Goal: Task Accomplishment & Management: Manage account settings

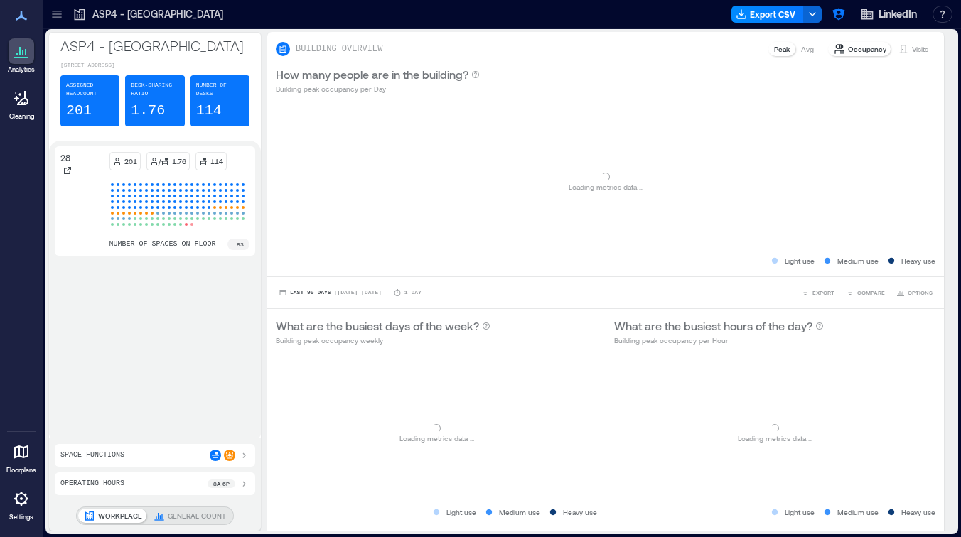
click at [60, 14] on icon at bounding box center [56, 14] width 9 height 1
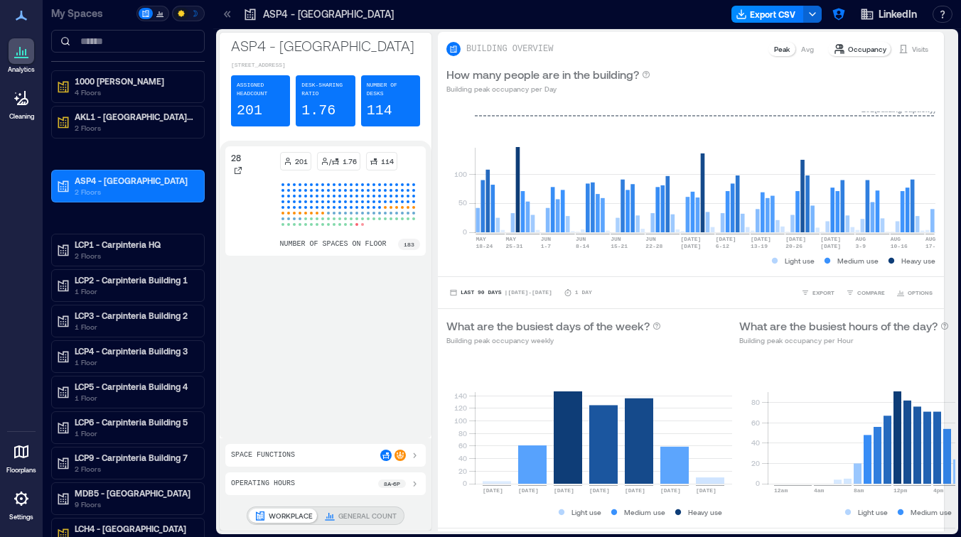
click at [14, 489] on div at bounding box center [22, 499] width 26 height 26
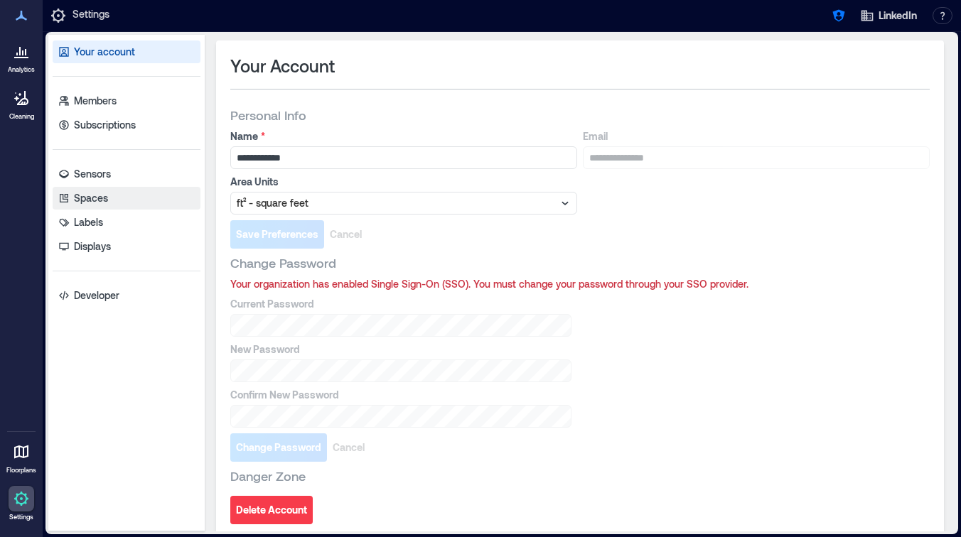
click at [136, 204] on link "Spaces" at bounding box center [127, 198] width 148 height 23
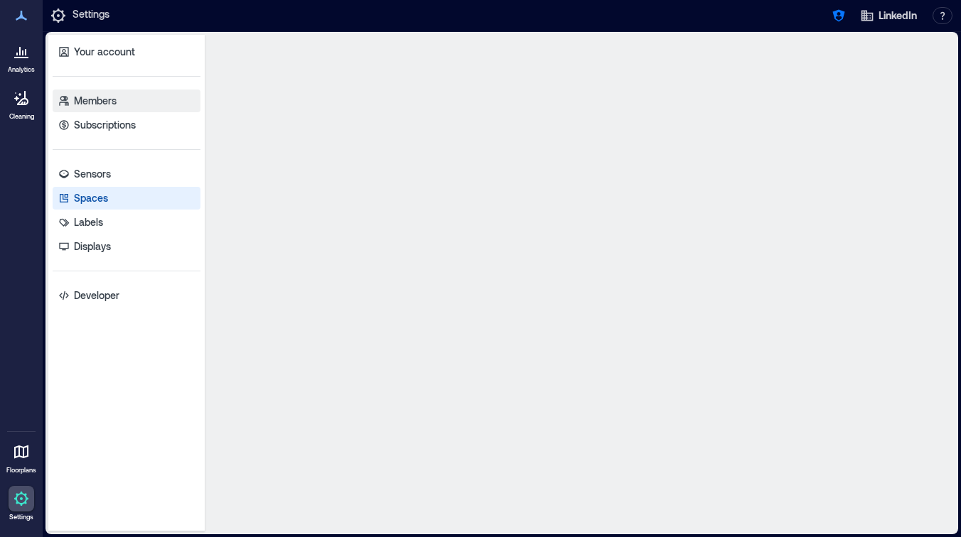
click at [125, 102] on link "Members" at bounding box center [127, 101] width 148 height 23
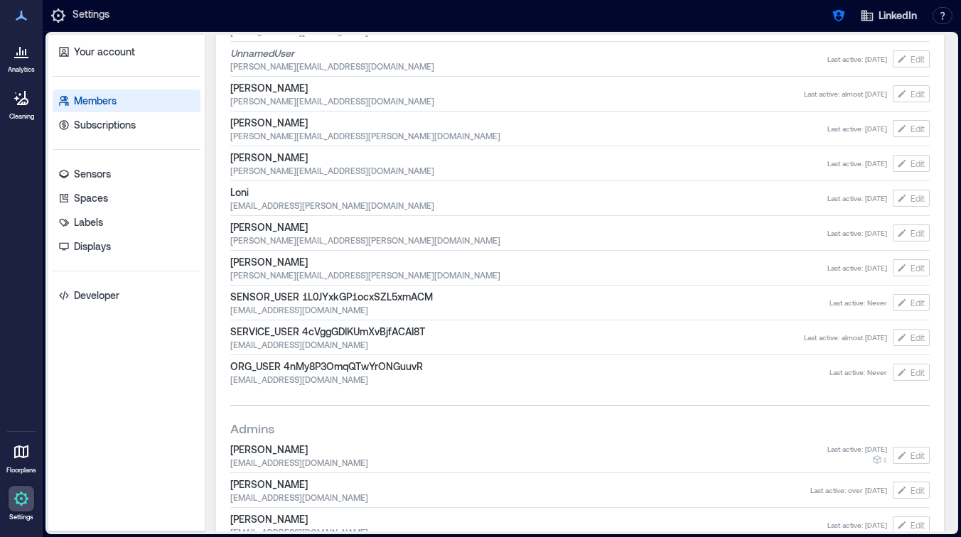
scroll to position [179, 0]
click at [907, 195] on icon "button" at bounding box center [901, 197] width 11 height 11
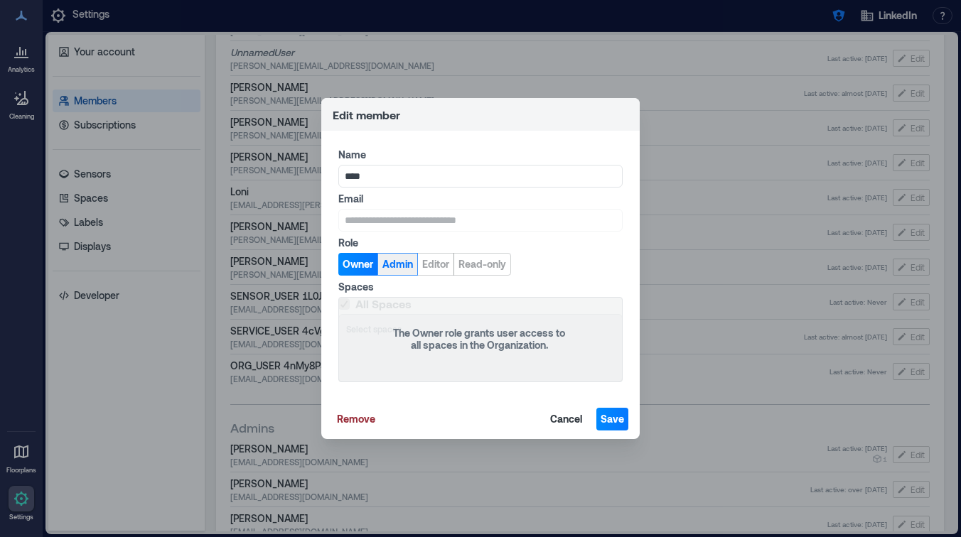
click at [405, 262] on span "Admin" at bounding box center [397, 264] width 31 height 14
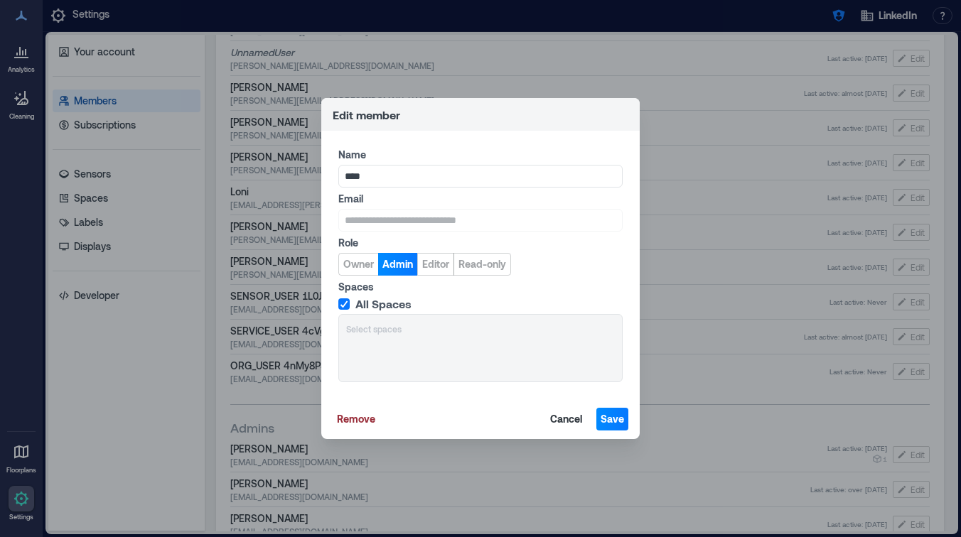
click at [350, 306] on label "All Spaces" at bounding box center [478, 304] width 281 height 14
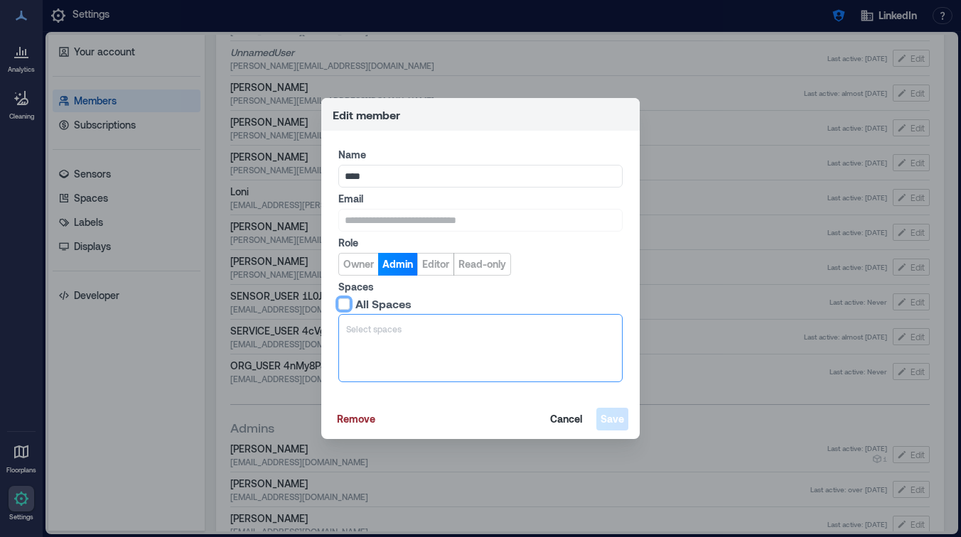
scroll to position [1, 0]
click at [370, 333] on div at bounding box center [480, 329] width 269 height 14
click at [492, 195] on label "Email" at bounding box center [478, 199] width 281 height 14
click at [345, 306] on span at bounding box center [343, 304] width 11 height 11
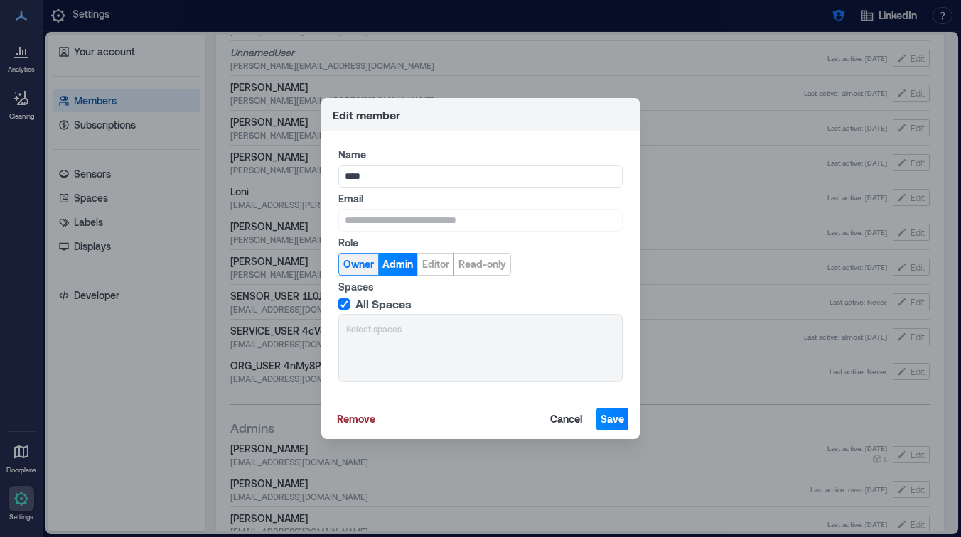
click at [370, 261] on span "Owner" at bounding box center [358, 264] width 31 height 14
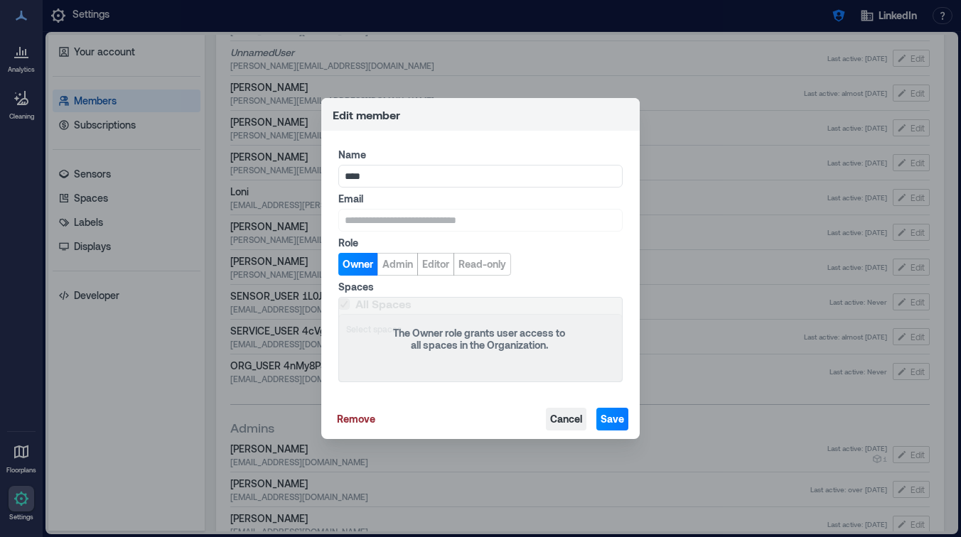
click at [563, 417] on span "Cancel" at bounding box center [566, 419] width 32 height 14
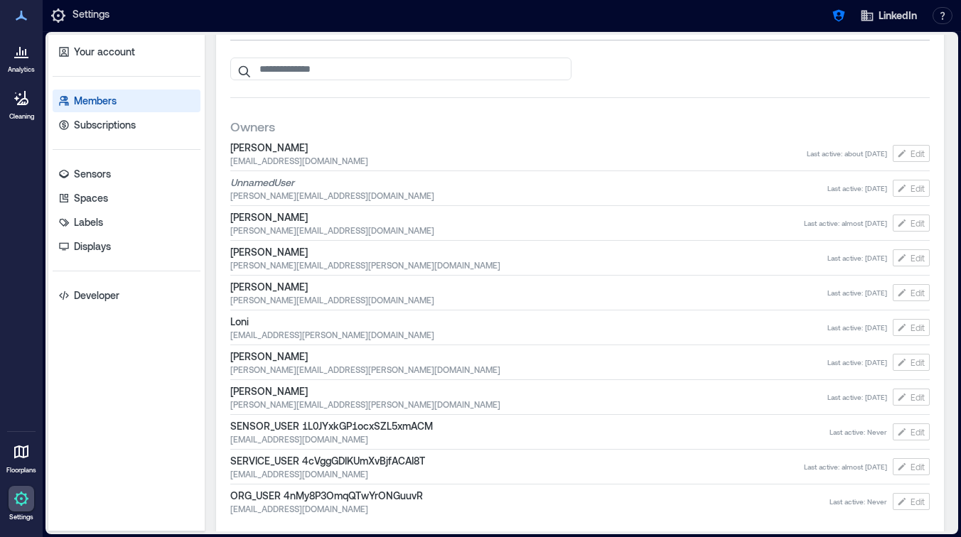
scroll to position [45, 0]
